Goal: Use online tool/utility: Utilize a website feature to perform a specific function

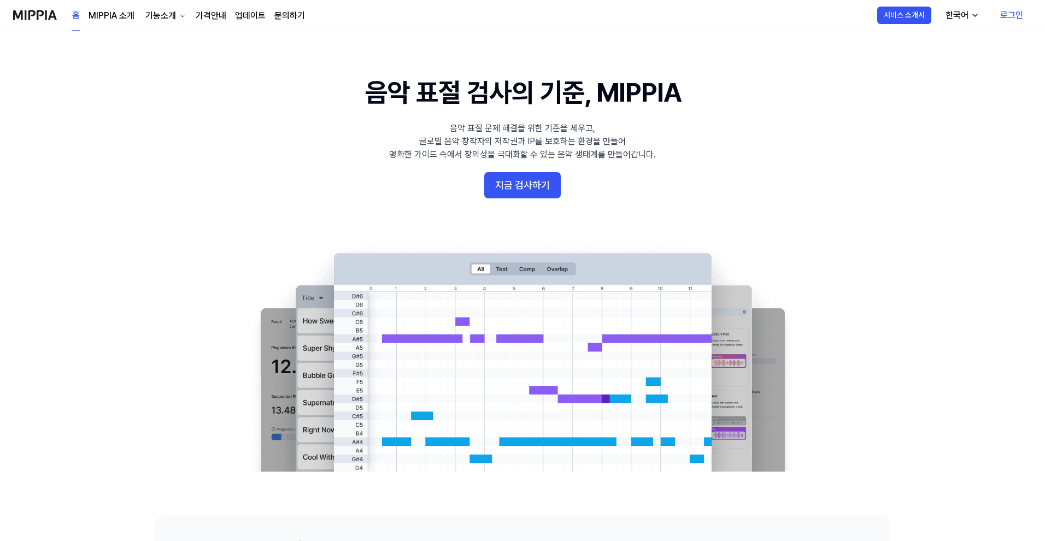
click at [696, 212] on 배너 "음악 표절 검사의 기준, MIPPIA 음악 표절 문제 해결을 위한 기준을 세우고, 글로벌 음악 창작자의 저작권과 IP를 보호하는 환경을 만들어…" at bounding box center [522, 272] width 787 height 397
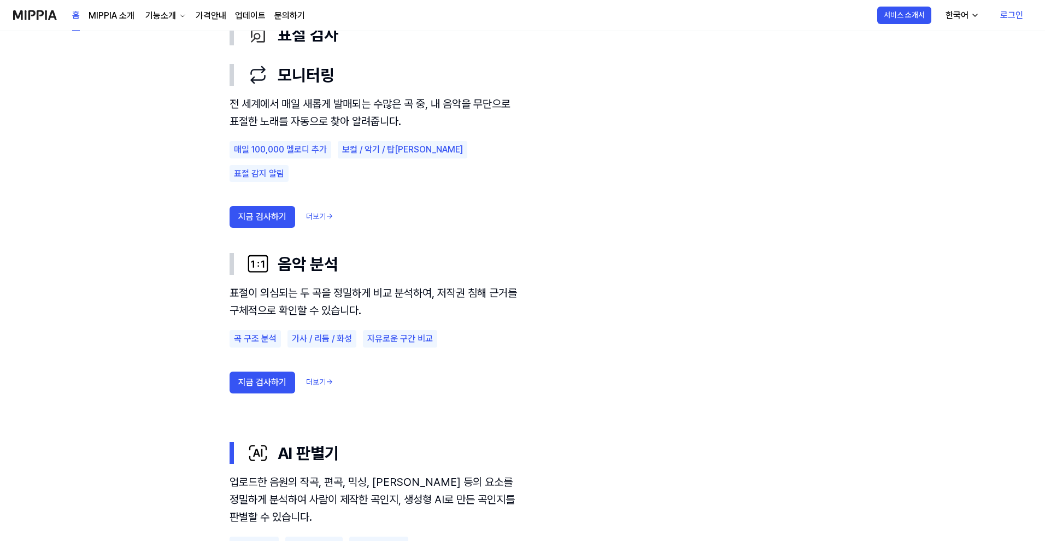
scroll to position [690, 0]
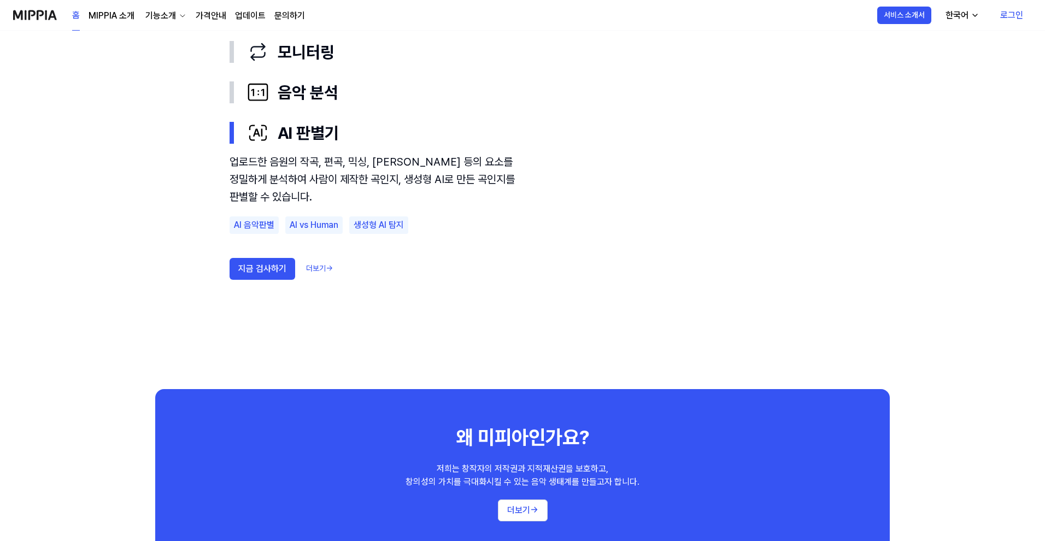
click at [882, 136] on use "표절 검사 모니터링 음악 분석 AI 판별기 표절 검사 모니터링 음악 분석 AI 판별기 업로드한 음원의 작곡, 편곡, 믹싱, 마스터링 등의 요소…" at bounding box center [522, 146] width 787 height 485
click at [1008, 18] on link "로그인" at bounding box center [1011, 15] width 40 height 31
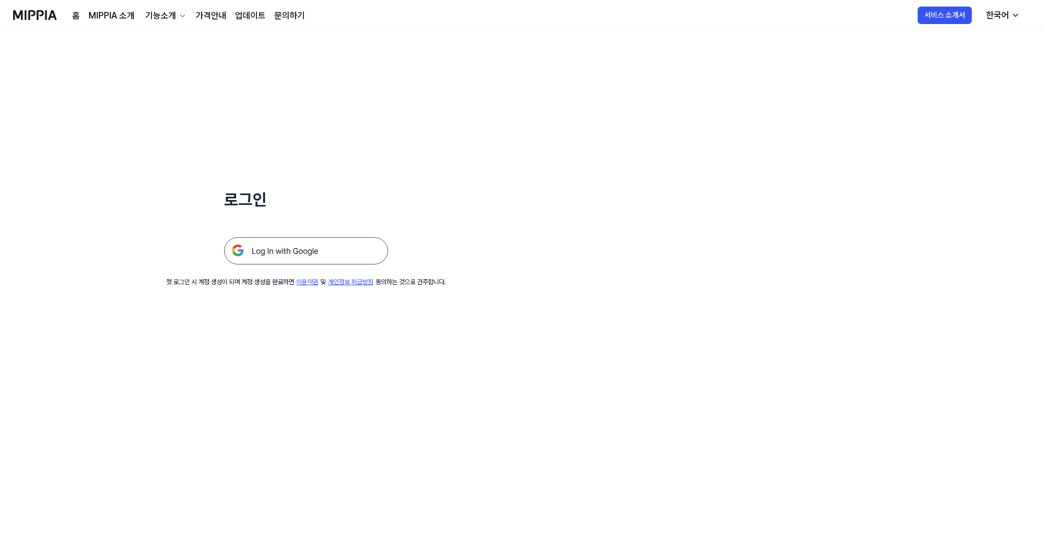
click at [321, 258] on img at bounding box center [306, 250] width 164 height 27
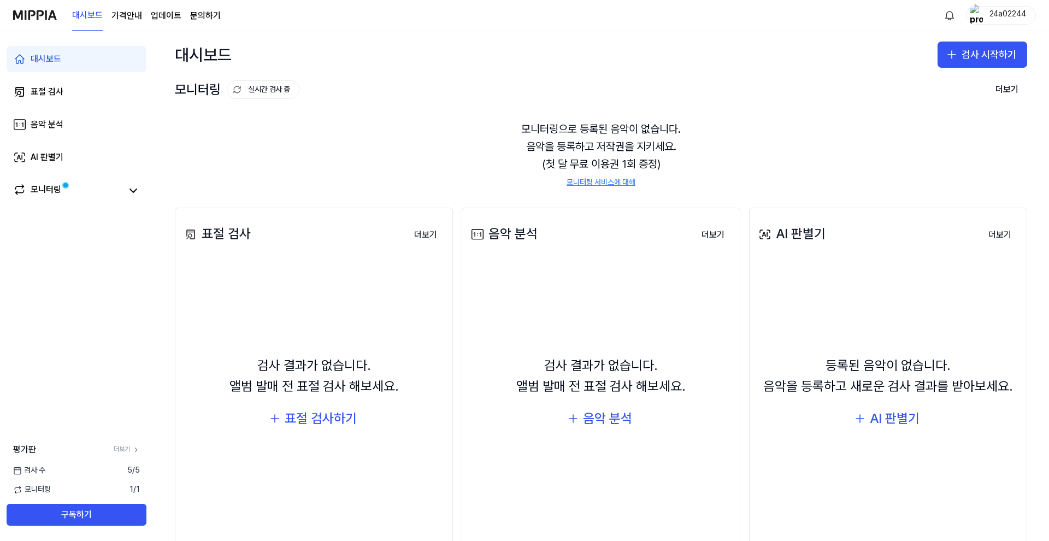
click at [813, 110] on div "모니터링으로 등록된 음악이 없습니다. 음악을 등록하고 저작권을 지키세요. (첫 달 무료 이용권 1회 증정) 모니터링 서비스에 대해" at bounding box center [601, 154] width 853 height 94
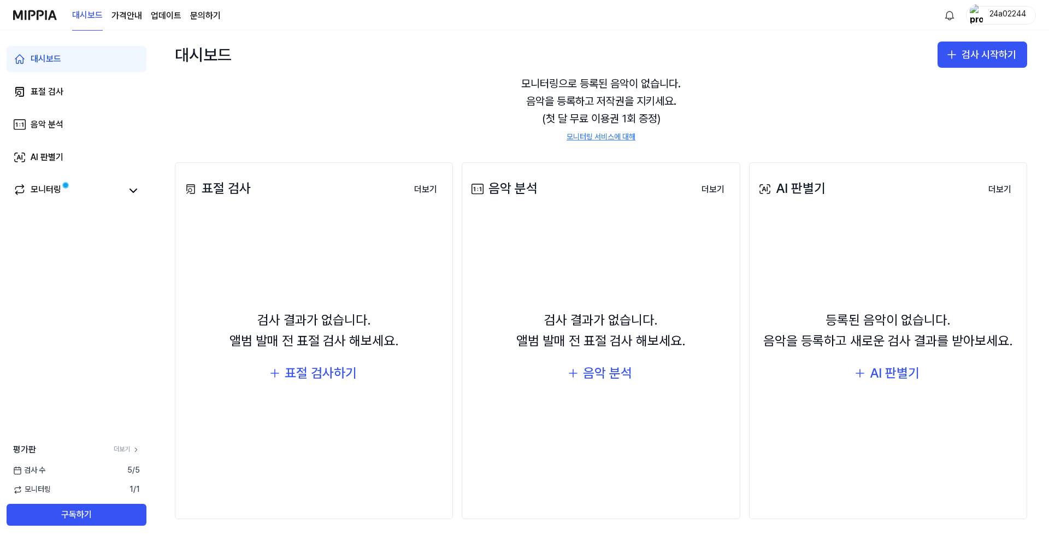
scroll to position [45, 0]
click at [354, 371] on div "표절 검사하기" at bounding box center [321, 373] width 72 height 21
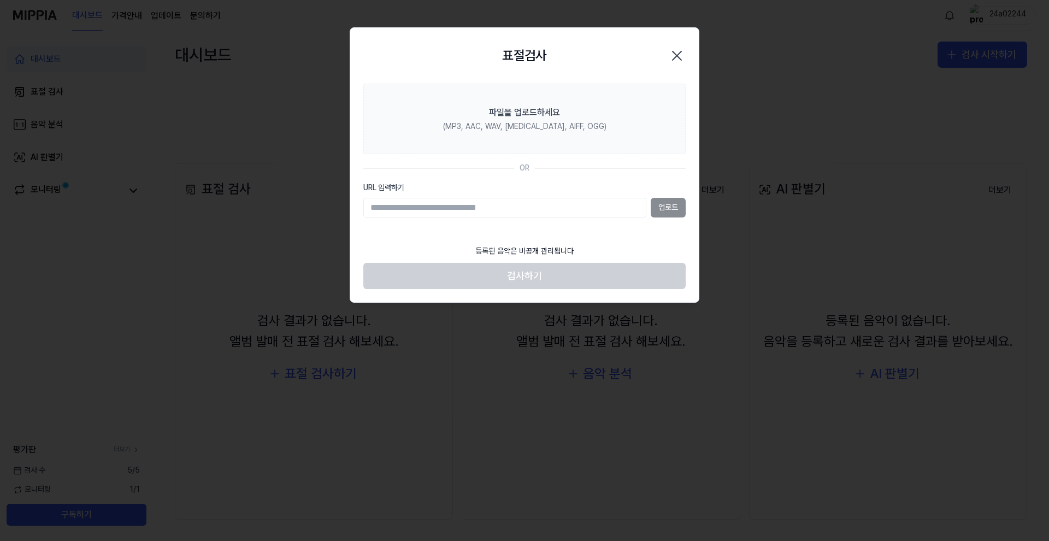
click at [513, 209] on input "URL 입력하기" at bounding box center [504, 208] width 283 height 20
paste input "**********"
type input "**********"
drag, startPoint x: 628, startPoint y: 212, endPoint x: 310, endPoint y: 211, distance: 317.5
click at [309, 212] on body "대시보드 가격안내 업데이트 문의하기 24a02244 대시보드 표절 검사 음악 분석 AI 판별기 모니터링 평가판 더보기 검사 [DATE] 모니터…" at bounding box center [524, 270] width 1049 height 541
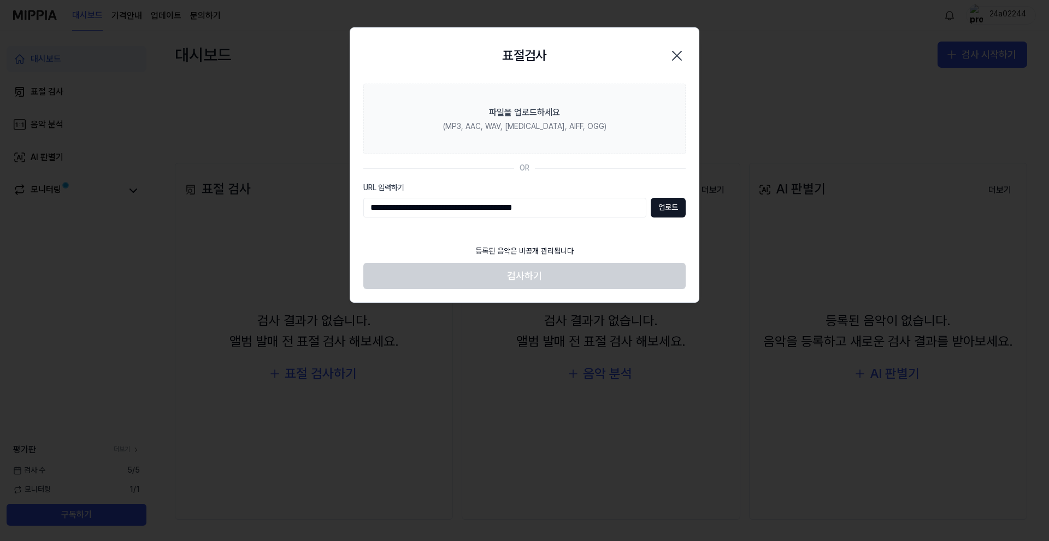
drag, startPoint x: 575, startPoint y: 211, endPoint x: 344, endPoint y: 212, distance: 231.7
click at [344, 212] on body "대시보드 가격안내 업데이트 문의하기 24a02244 대시보드 표절 검사 음악 분석 AI 판별기 모니터링 평가판 더보기 검사 [DATE] 모니터…" at bounding box center [524, 270] width 1049 height 541
click at [579, 208] on input "**********" at bounding box center [504, 208] width 283 height 20
drag, startPoint x: 588, startPoint y: 208, endPoint x: 334, endPoint y: 206, distance: 254.1
click at [334, 206] on body "대시보드 가격안내 업데이트 문의하기 24a02244 대시보드 표절 검사 음악 분석 AI 판별기 모니터링 평가판 더보기 검사 [DATE] 모니터…" at bounding box center [524, 270] width 1049 height 541
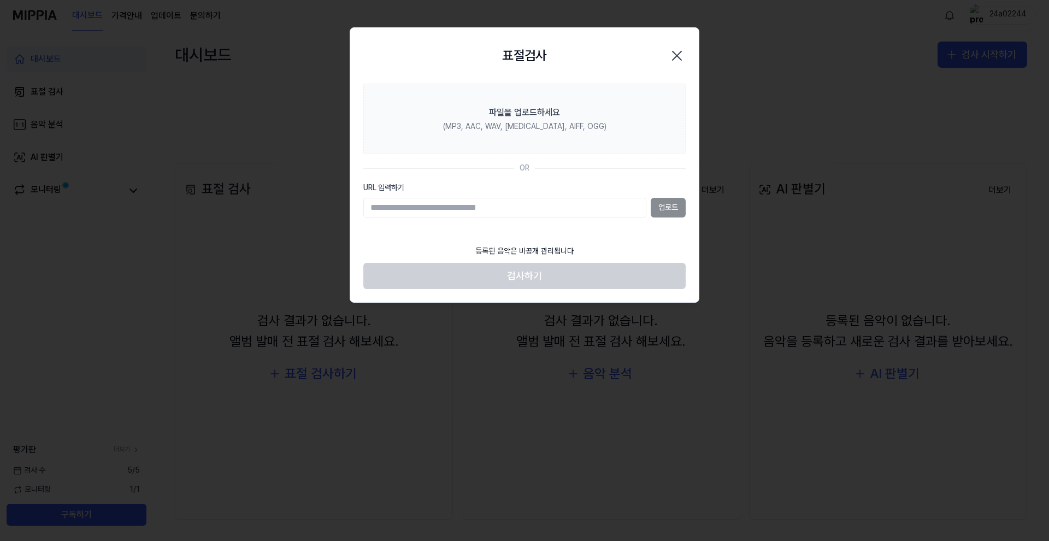
click at [443, 189] on label "URL 입력하기" at bounding box center [524, 188] width 322 height 11
click at [443, 198] on input "URL 입력하기" at bounding box center [504, 208] width 283 height 20
click at [559, 198] on input "URL 입력하기" at bounding box center [504, 208] width 283 height 20
paste input "**********"
type input "**********"
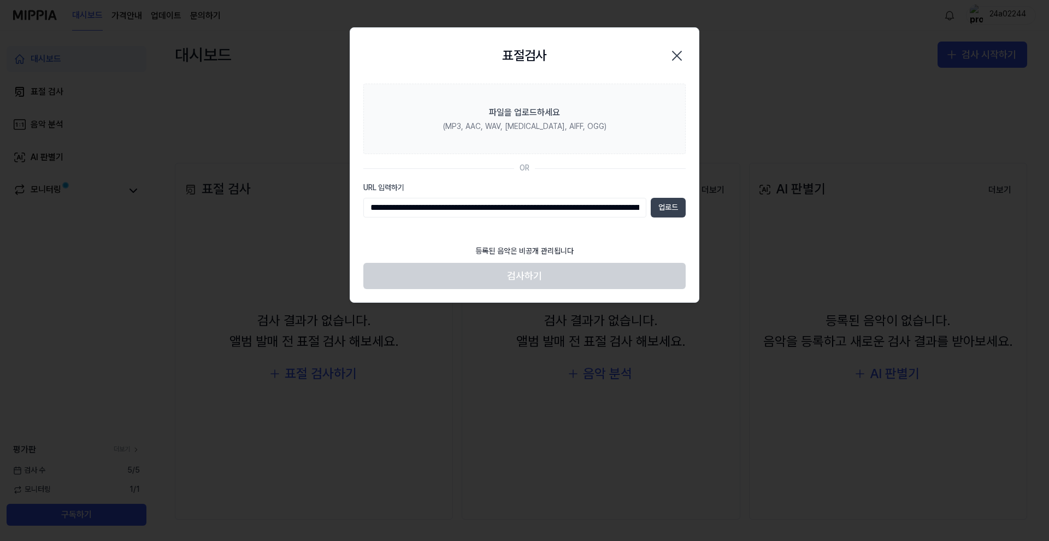
click at [668, 207] on button "업로드" at bounding box center [668, 208] width 35 height 20
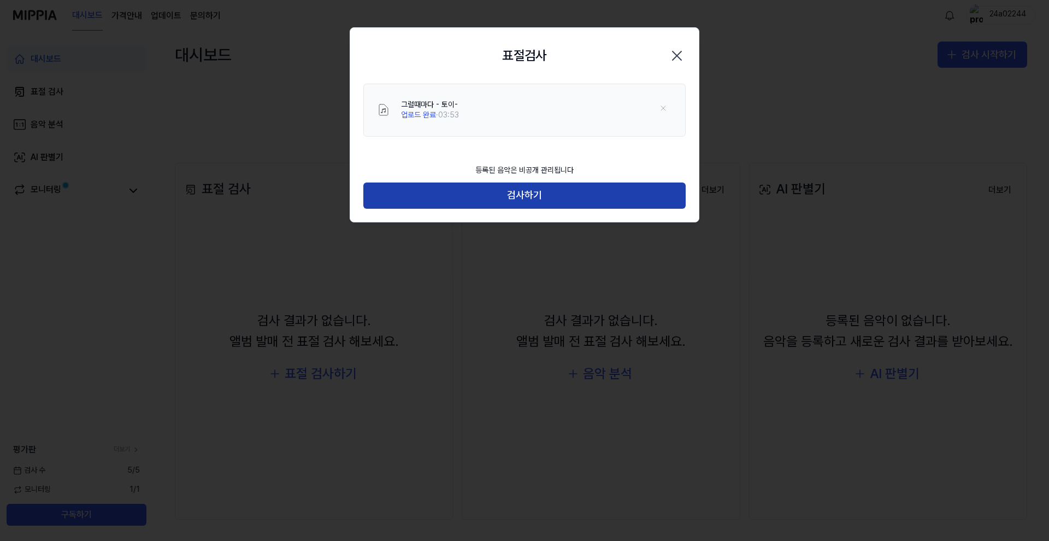
click at [606, 202] on button "검사하기" at bounding box center [524, 196] width 322 height 26
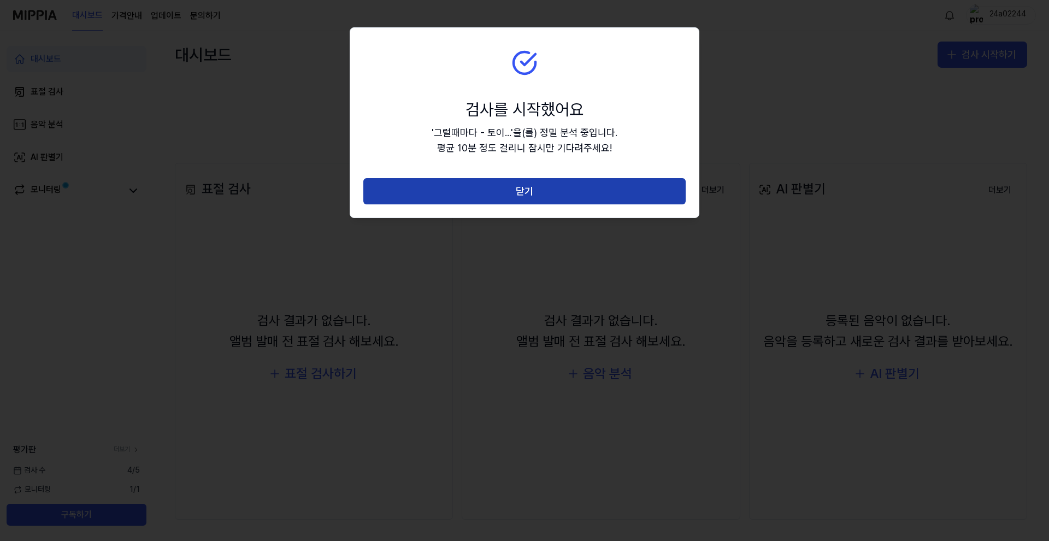
click at [605, 190] on button "닫기" at bounding box center [524, 191] width 322 height 26
